Goal: Transaction & Acquisition: Purchase product/service

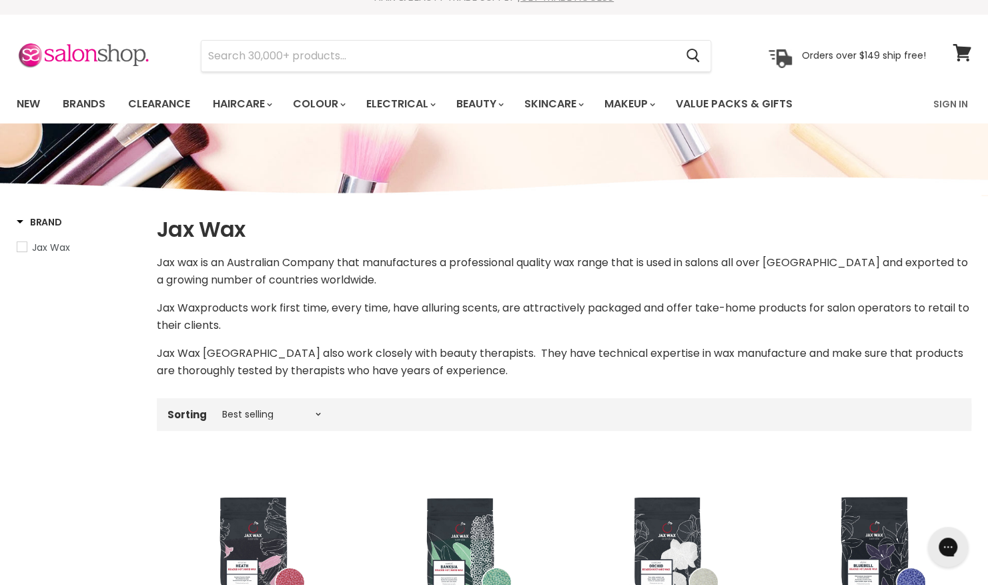
scroll to position [17, 0]
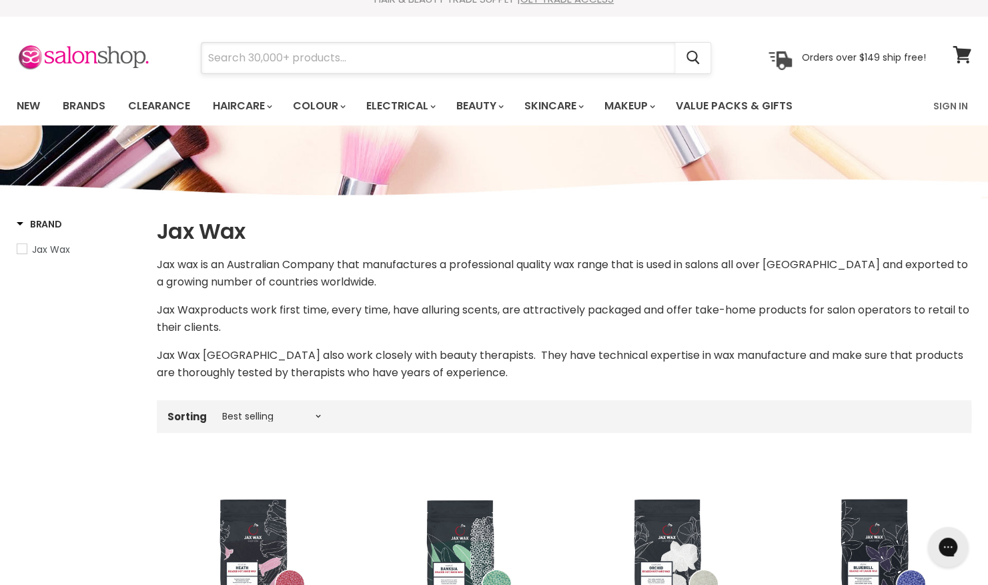
click at [538, 63] on input "Search" at bounding box center [439, 58] width 474 height 31
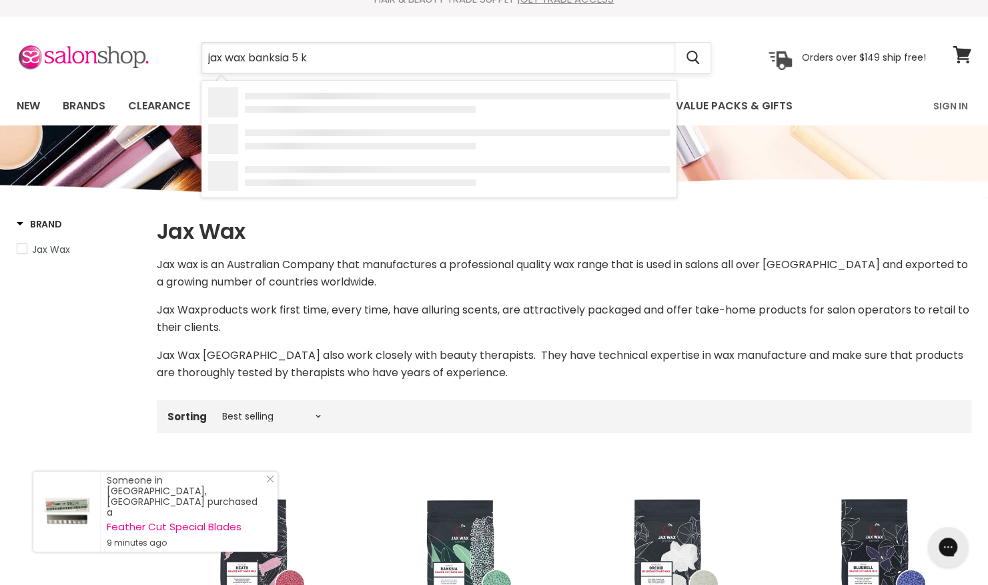
type input "jax wax banksia 5 kg"
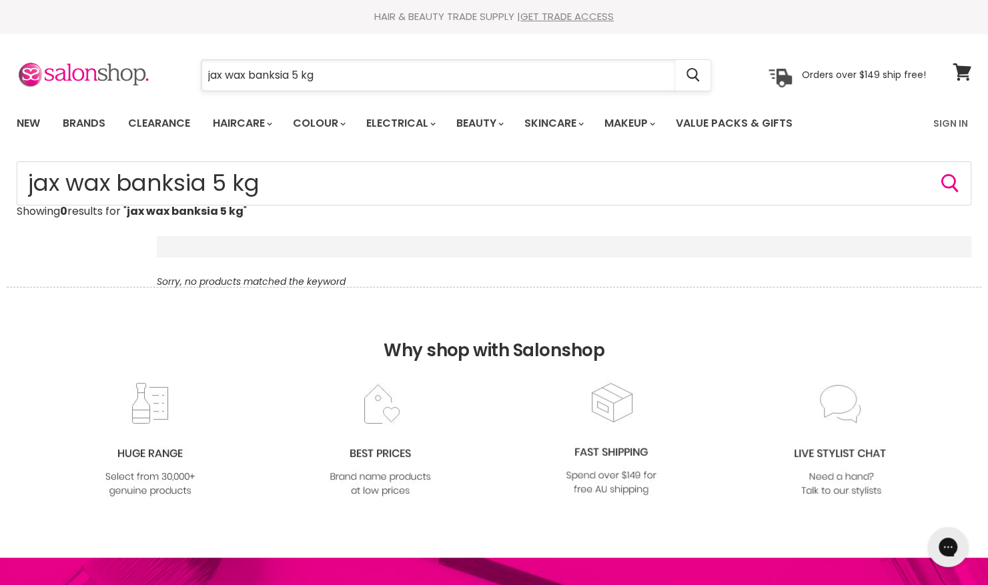
click at [355, 75] on input "jax wax banksia 5 kg" at bounding box center [439, 75] width 474 height 31
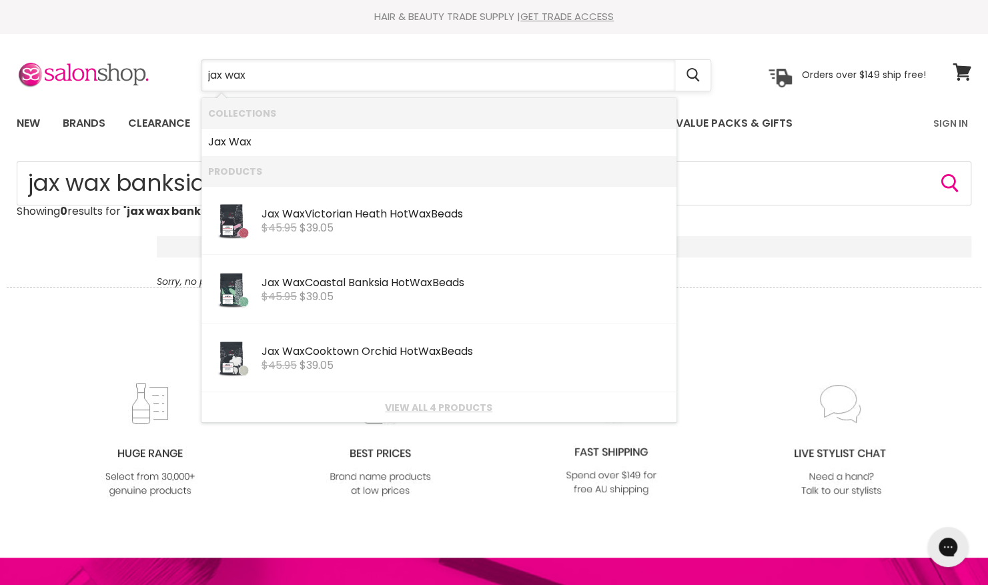
type input "jax wax"
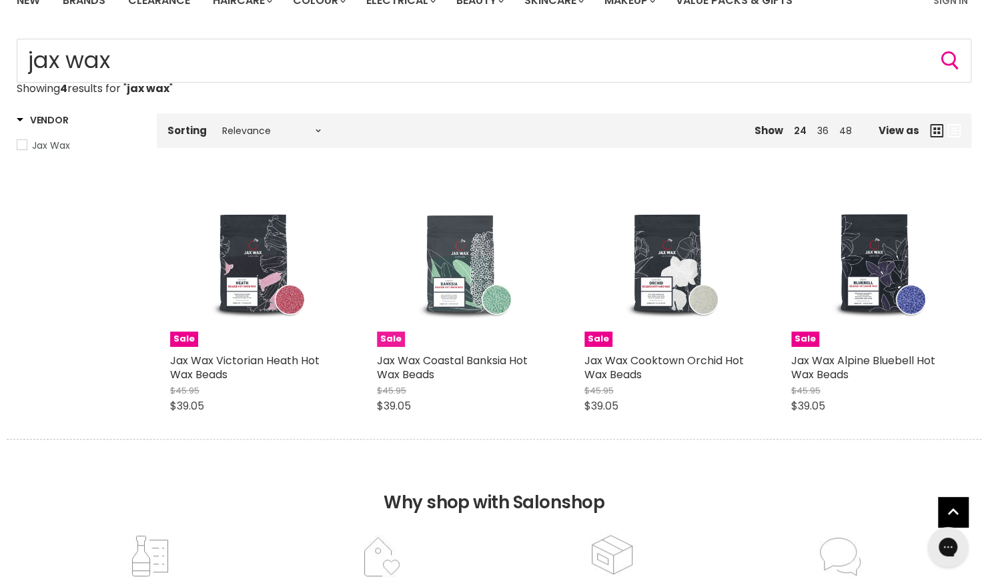
click at [444, 274] on img "Main content" at bounding box center [460, 263] width 111 height 167
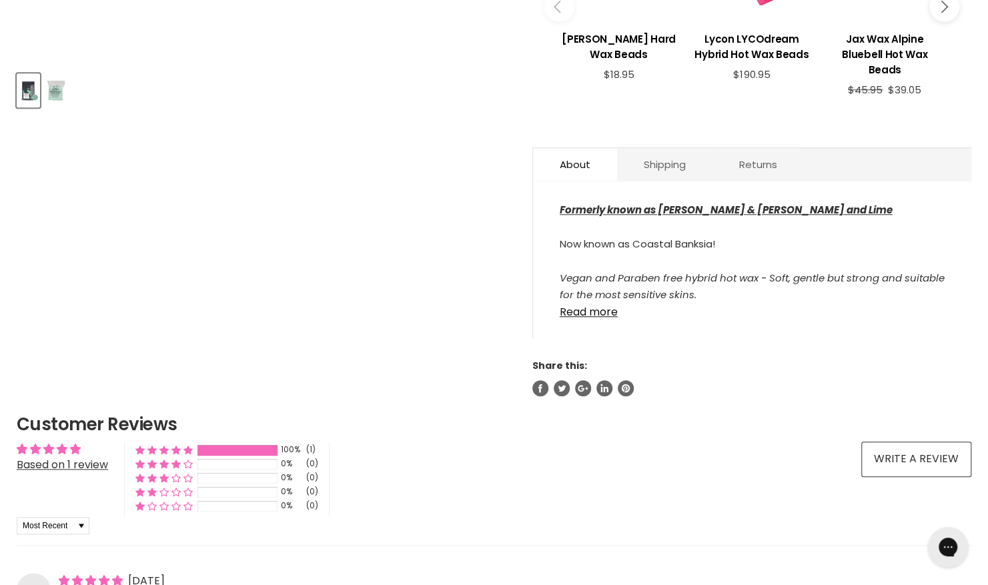
scroll to position [591, 0]
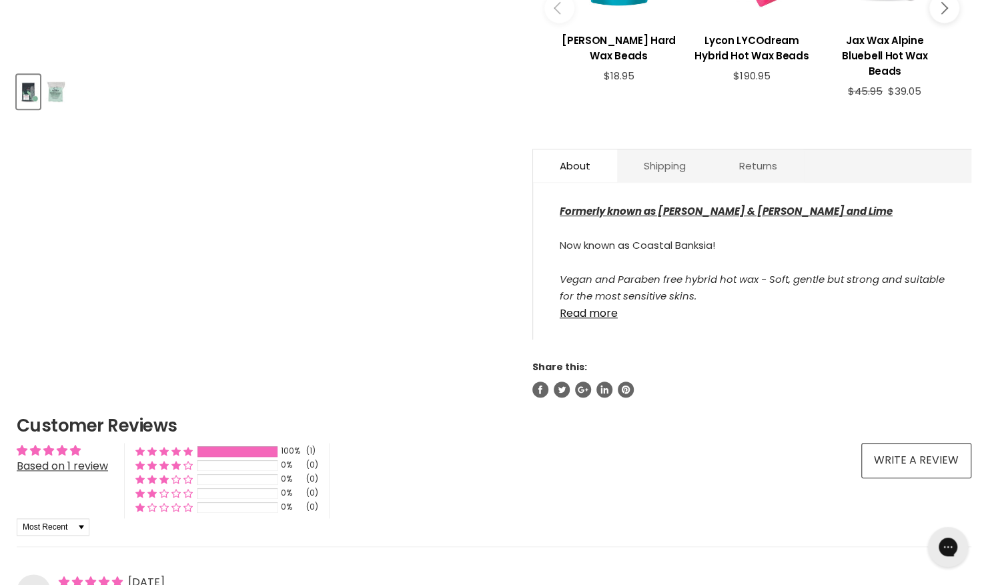
drag, startPoint x: 0, startPoint y: 0, endPoint x: 125, endPoint y: 60, distance: 138.5
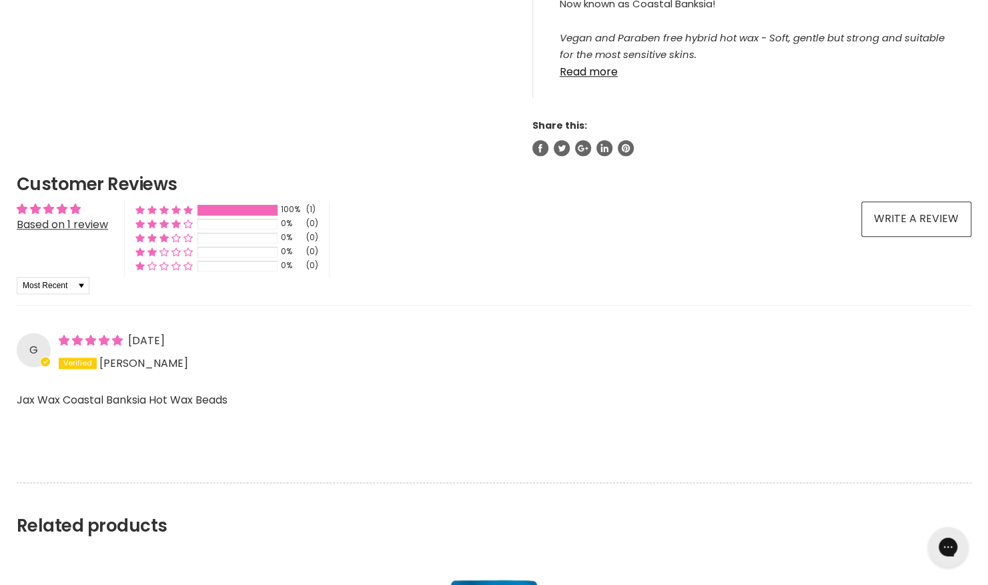
scroll to position [834, 0]
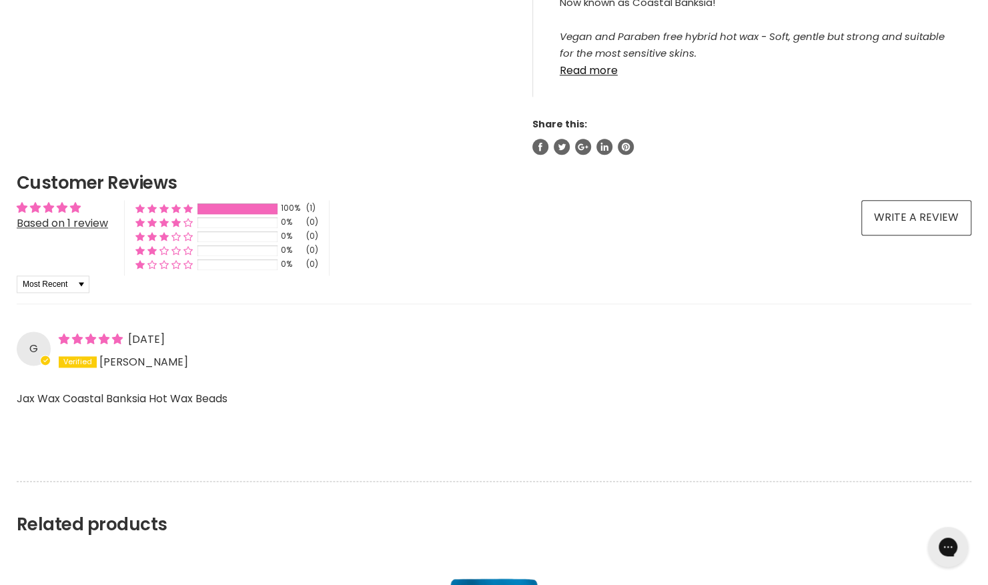
click at [135, 354] on span "Gabi P." at bounding box center [143, 361] width 89 height 15
click at [83, 334] on span "5 star review" at bounding box center [78, 339] width 13 height 11
click at [635, 304] on div "G 13/04/20 Gabi P. Jax Wax Coastal Banksia Hot Wax Beads Read more" at bounding box center [494, 364] width 955 height 121
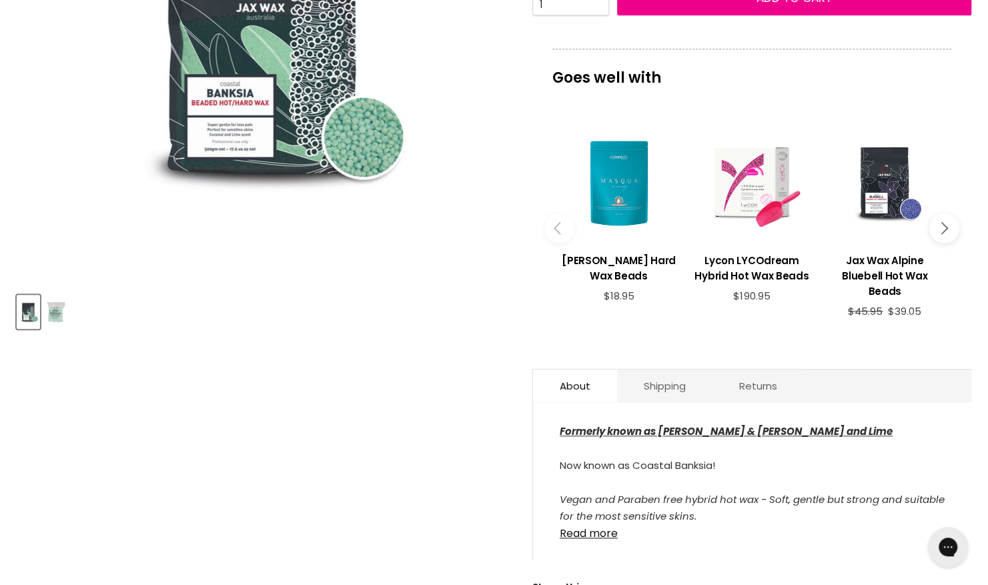
scroll to position [0, 0]
